Goal: Find specific page/section: Find specific page/section

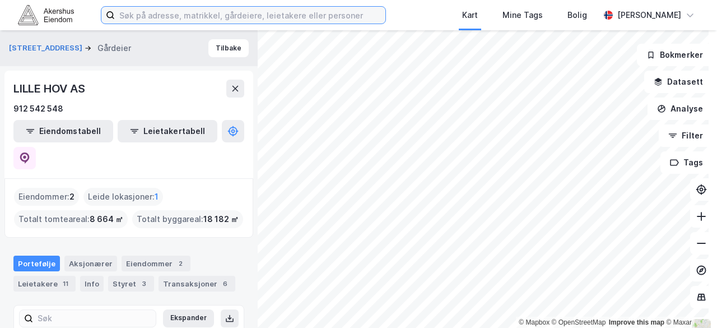
click at [193, 15] on input at bounding box center [250, 15] width 270 height 17
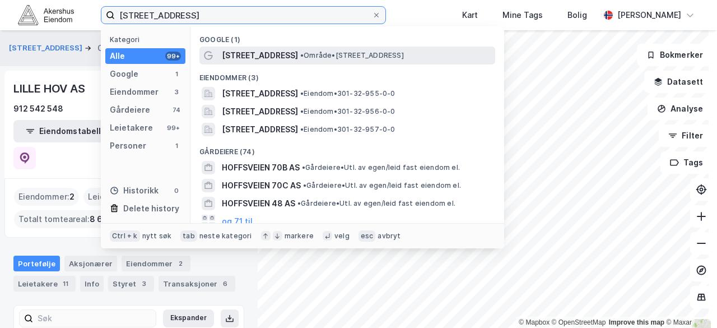
type input "[STREET_ADDRESS]"
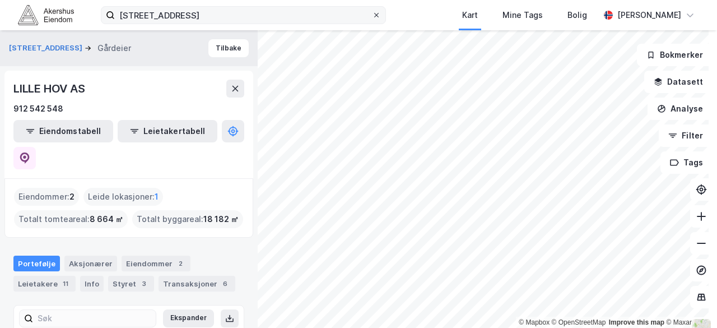
click at [379, 13] on icon at bounding box center [376, 15] width 4 height 4
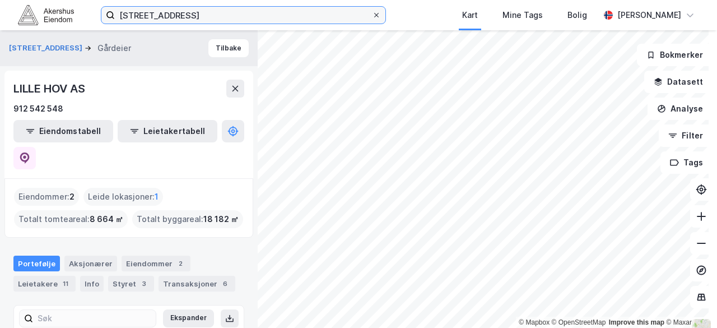
click at [372, 13] on input "[STREET_ADDRESS]" at bounding box center [243, 15] width 257 height 17
